Goal: Register for event/course

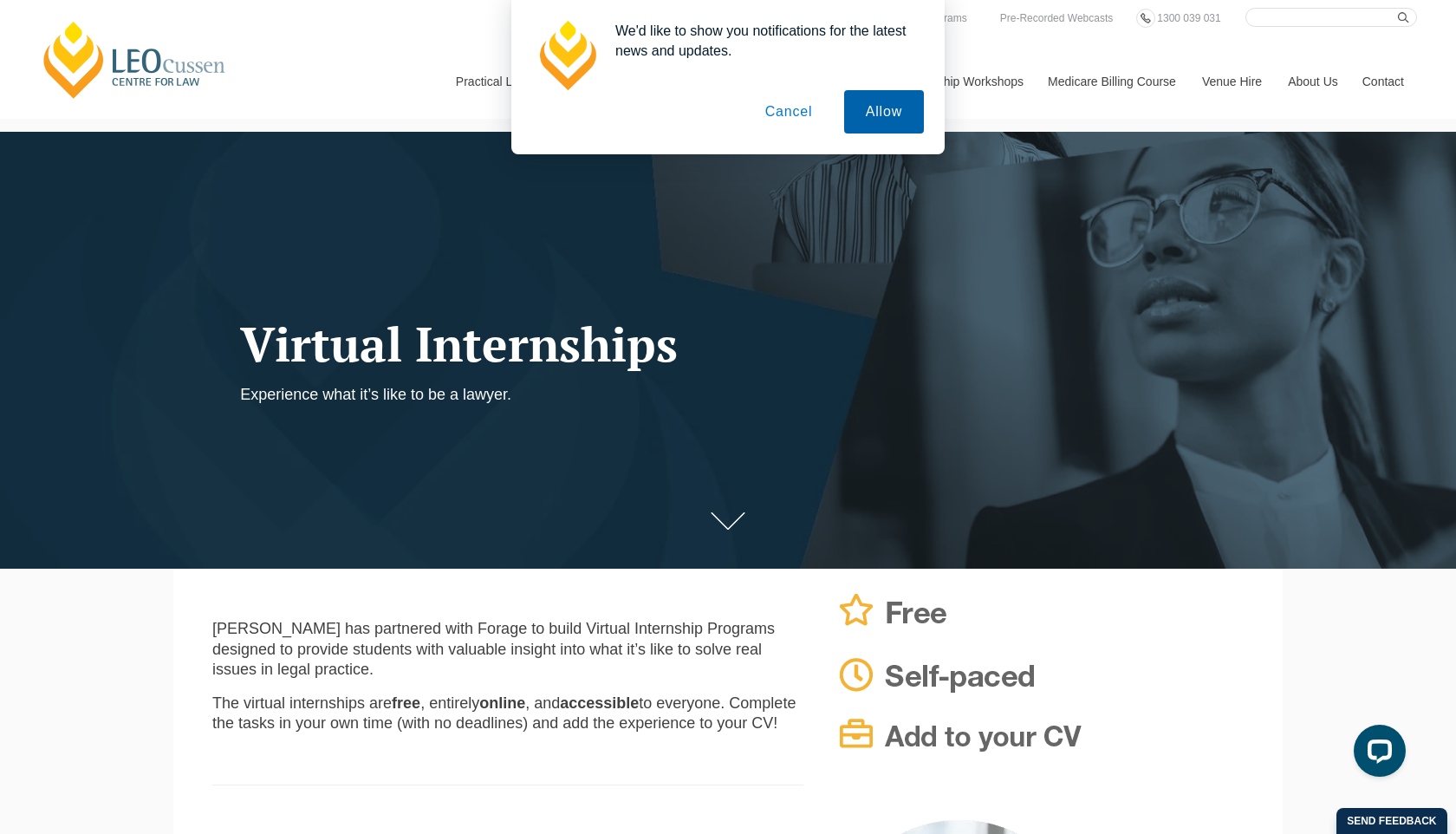
click at [864, 118] on button "Allow" at bounding box center [884, 112] width 80 height 44
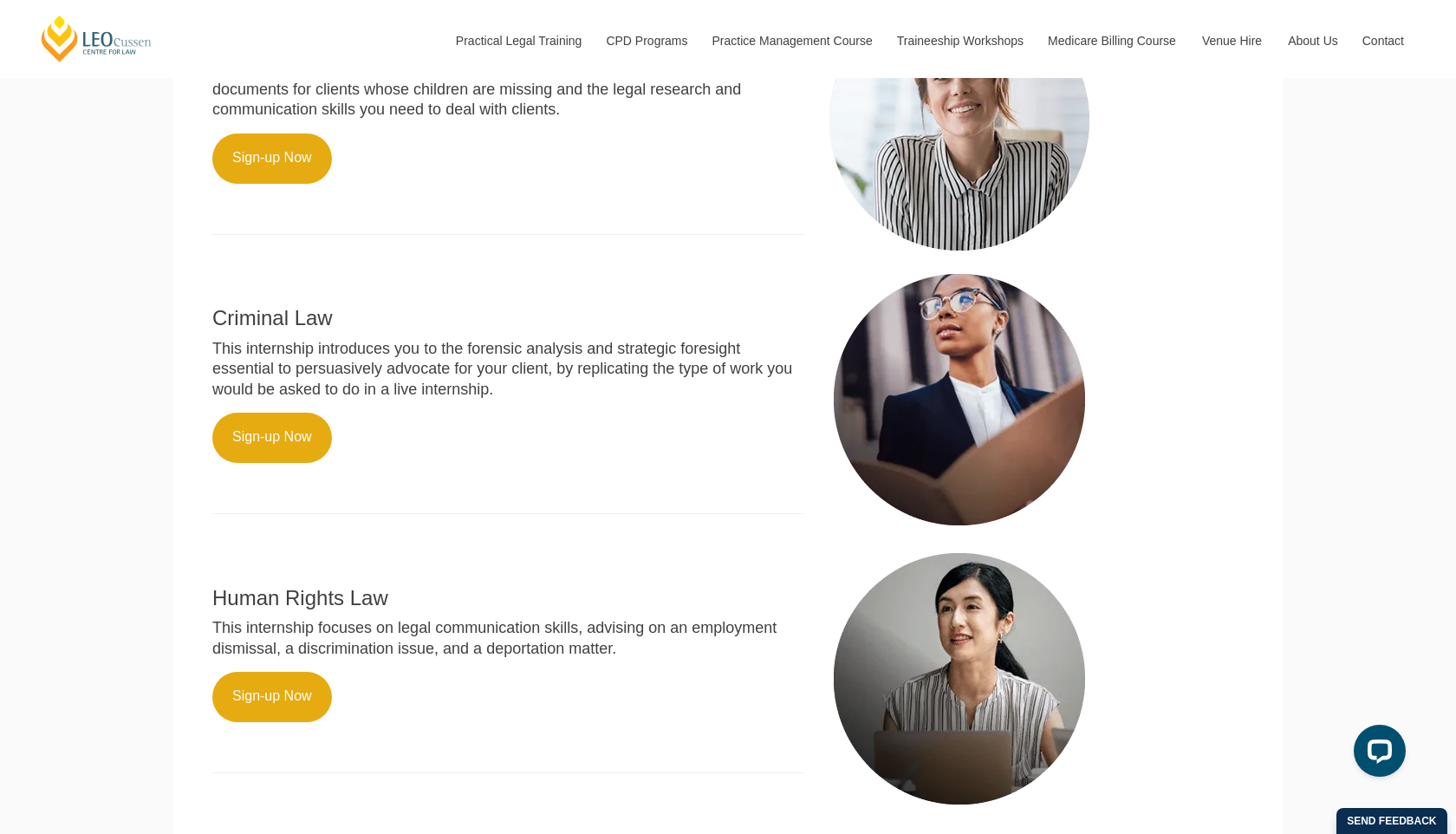
scroll to position [825, 0]
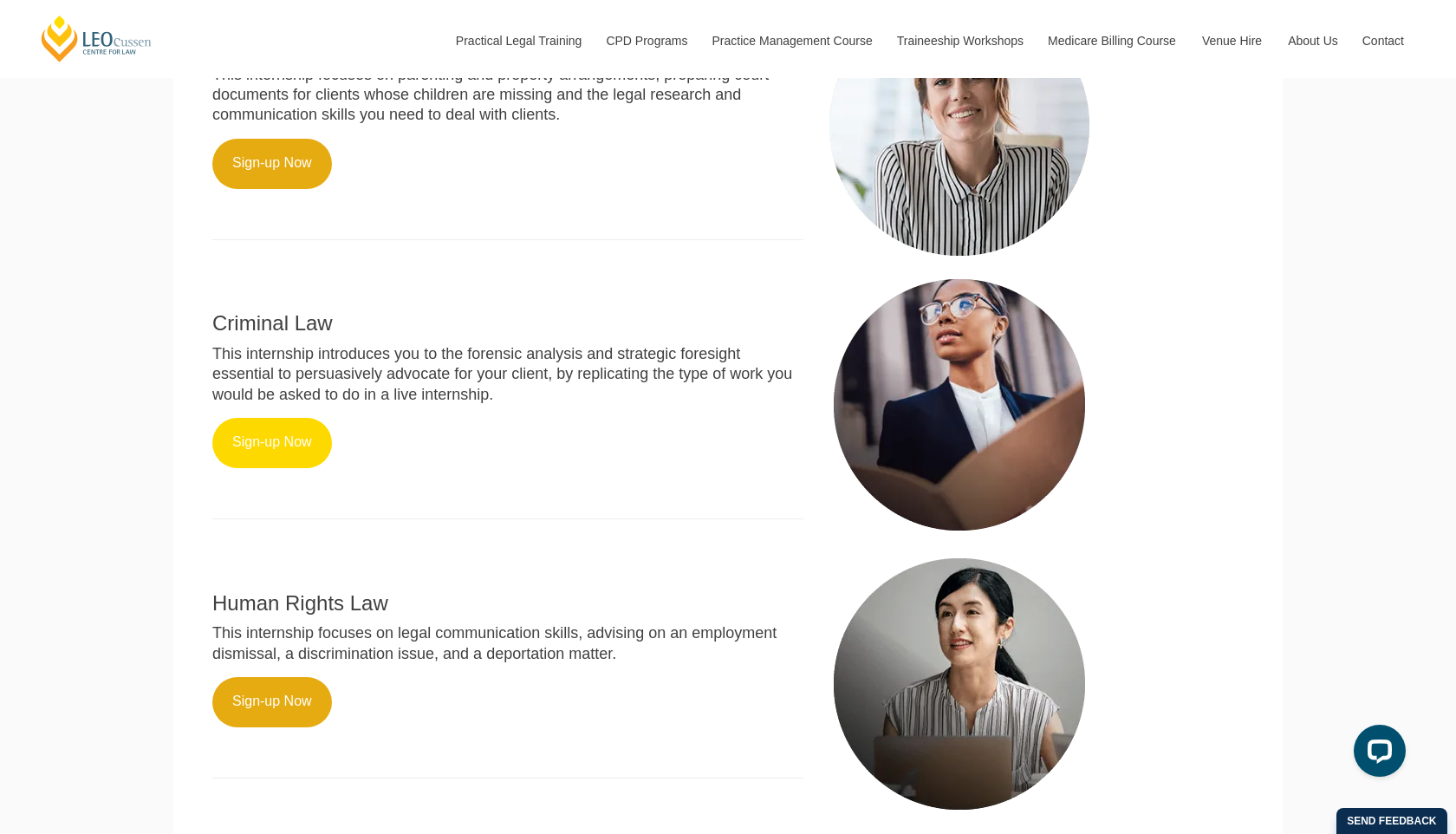
click at [287, 418] on link "Sign-up Now" at bounding box center [271, 442] width 119 height 50
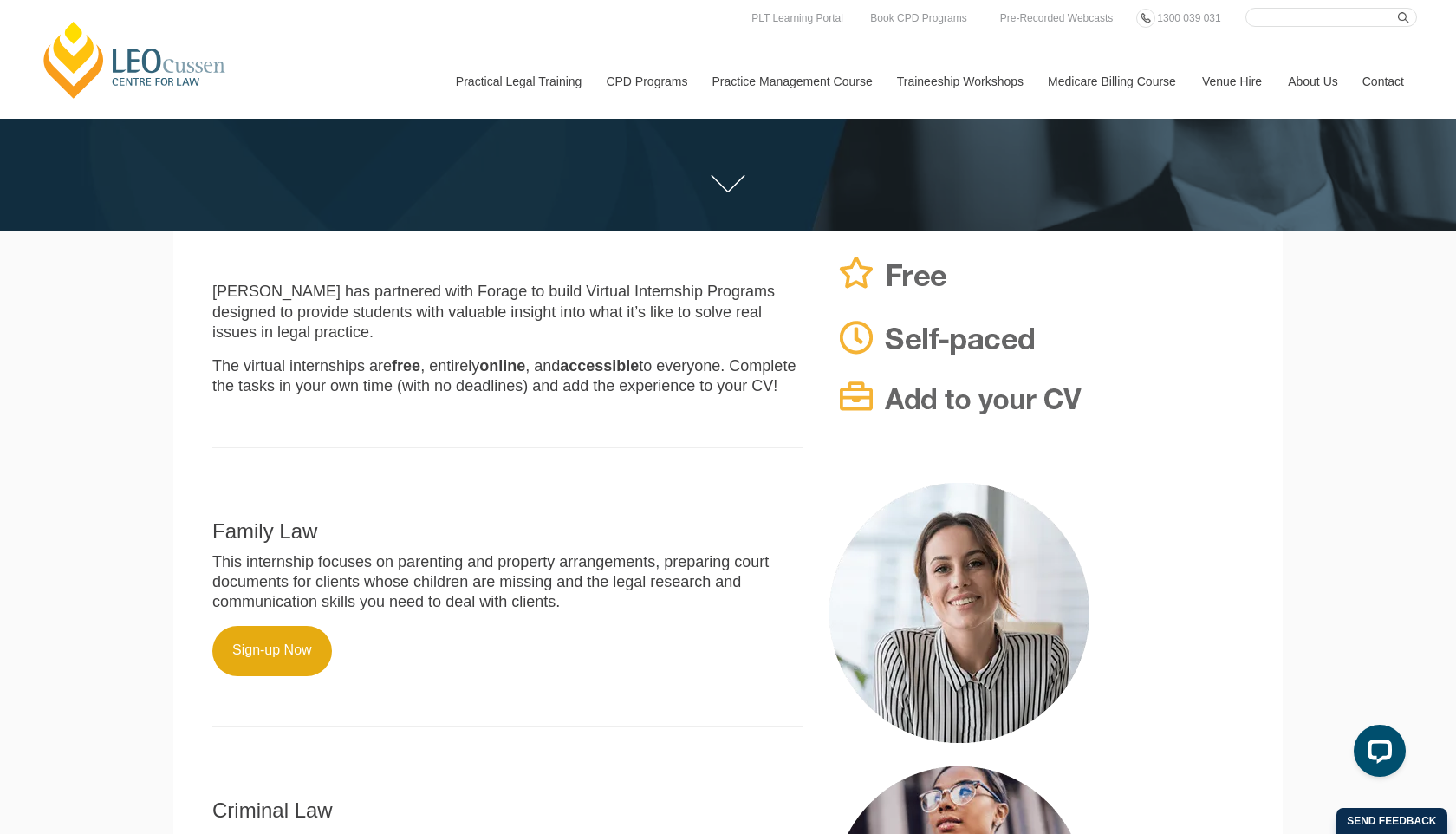
scroll to position [219, 0]
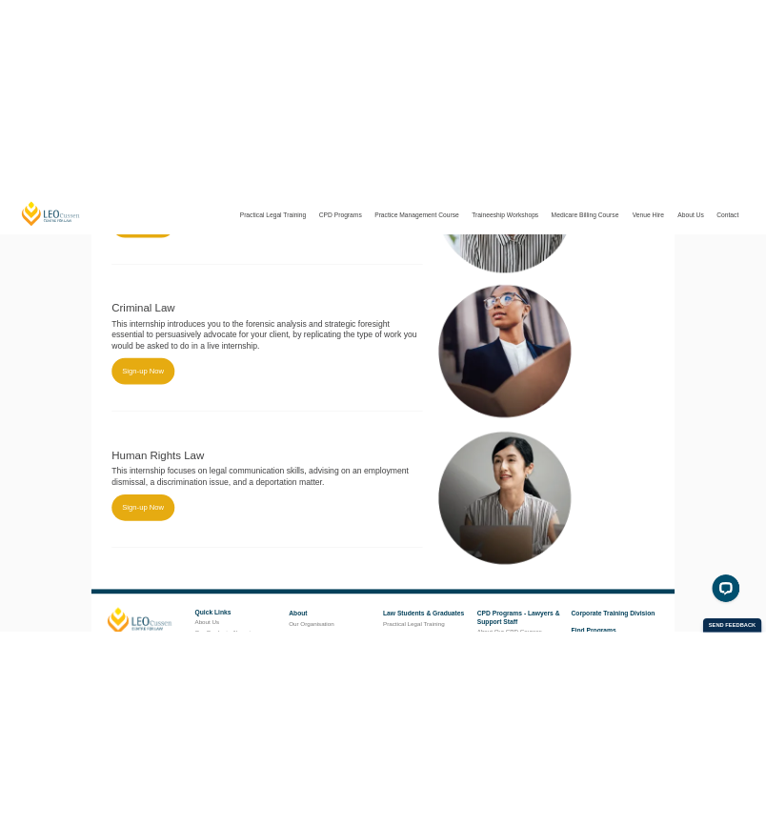
scroll to position [1008, 0]
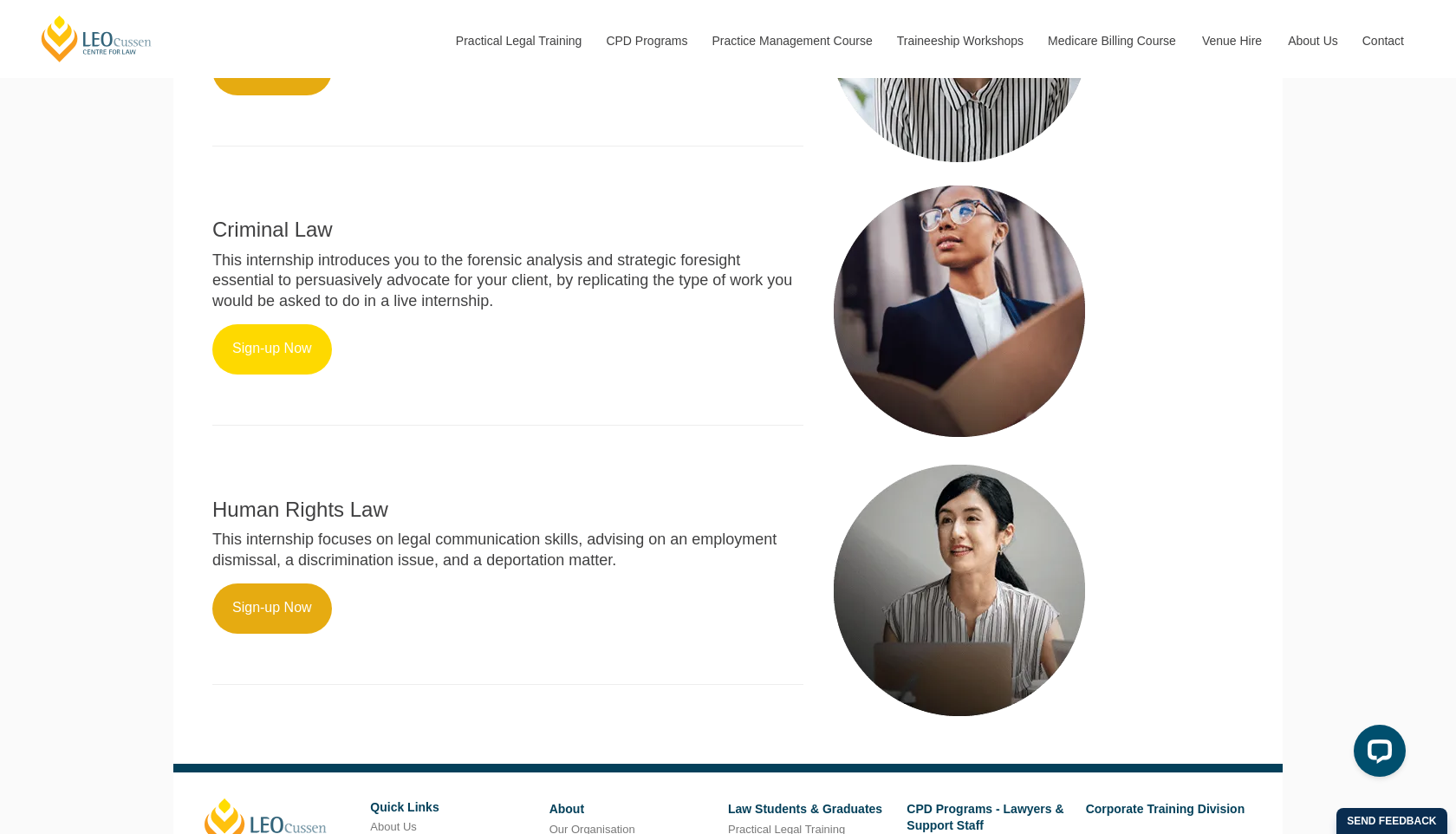
click at [294, 337] on link "Sign-up Now" at bounding box center [271, 349] width 119 height 50
